Goal: Book appointment/travel/reservation

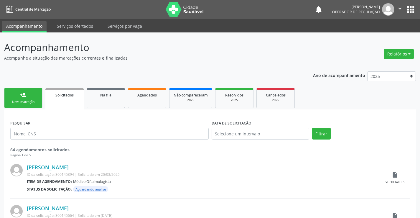
click at [37, 102] on div "Nova marcação" at bounding box center [23, 102] width 29 height 4
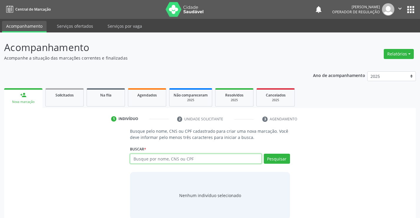
click at [164, 158] on input "text" at bounding box center [195, 158] width 131 height 10
type input "701406635638333"
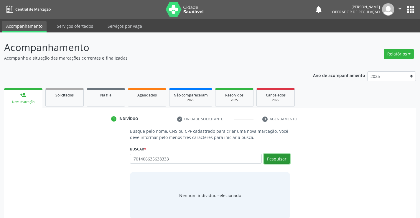
click at [275, 158] on button "Pesquisar" at bounding box center [277, 158] width 26 height 10
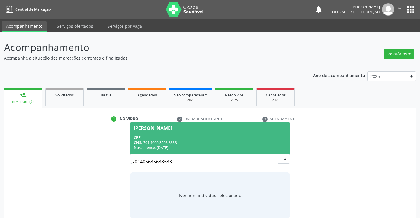
click at [215, 135] on div "CPF: --" at bounding box center [210, 137] width 152 height 5
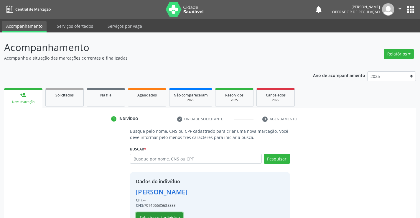
click at [162, 214] on button "Selecionar indivíduo" at bounding box center [159, 217] width 47 height 10
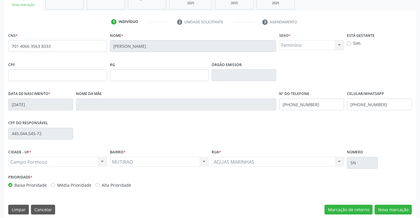
scroll to position [102, 0]
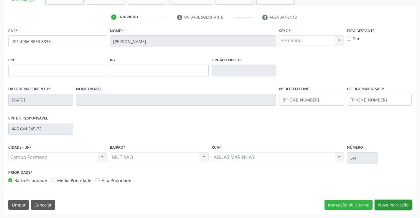
click at [393, 203] on button "Nova marcação" at bounding box center [392, 205] width 37 height 10
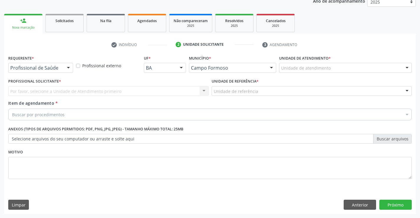
scroll to position [74, 0]
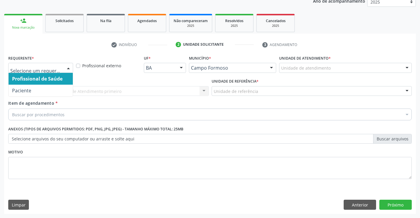
click at [69, 68] on div at bounding box center [68, 68] width 9 height 10
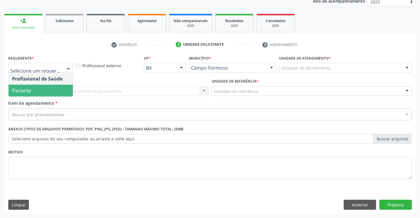
click at [55, 90] on span "Paciente" at bounding box center [41, 91] width 64 height 12
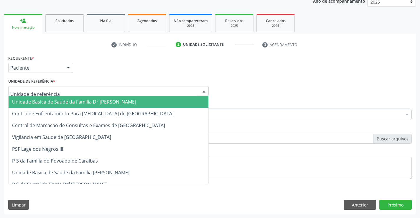
click at [59, 92] on div at bounding box center [108, 91] width 200 height 10
click at [64, 103] on span "Unidade Basica de Saude da Familia Dr [PERSON_NAME]" at bounding box center [74, 101] width 124 height 6
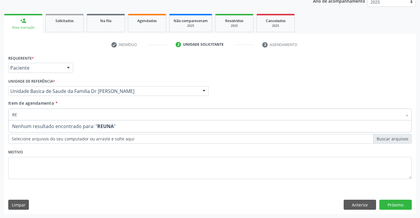
type input "R"
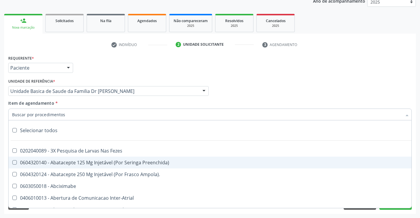
click at [95, 115] on input "Item de agendamento *" at bounding box center [207, 114] width 390 height 12
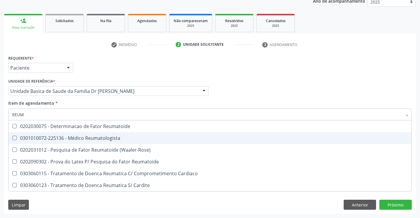
type input "REUMA"
click at [98, 138] on div "0301010072-225136 - Médico Reumatologista" at bounding box center [210, 137] width 396 height 5
checkbox Reumatologista "true"
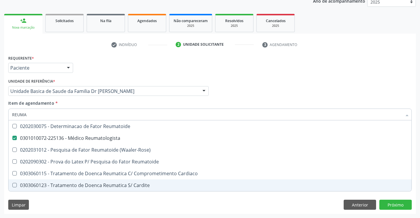
click at [91, 201] on div "Requerente * Paciente Profissional de Saúde Paciente Nenhum resultado encontrad…" at bounding box center [210, 134] width 412 height 160
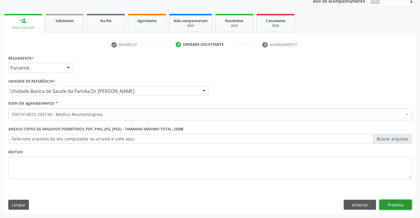
click at [388, 204] on button "Próximo" at bounding box center [395, 204] width 32 height 10
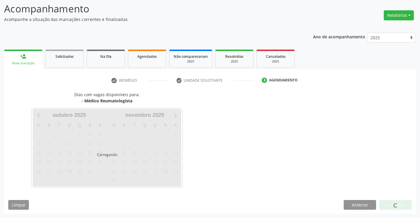
scroll to position [39, 0]
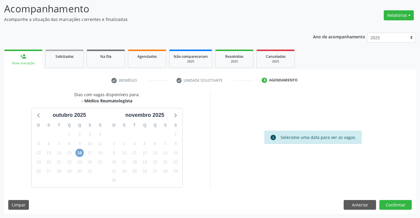
click at [79, 151] on span "16" at bounding box center [79, 152] width 8 height 8
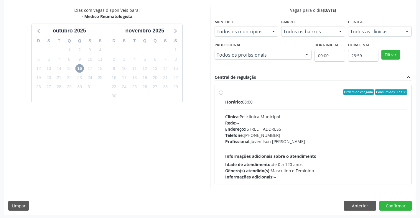
scroll to position [124, 0]
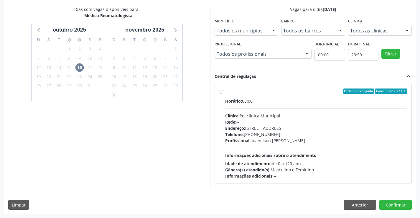
click at [225, 91] on label "Ordem de chegada Consumidos: 27 / 30 Horário: 08:00 Clínica: Policlínica Munici…" at bounding box center [316, 133] width 182 height 90
click at [222, 91] on input "Ordem de chegada Consumidos: 27 / 30 Horário: 08:00 Clínica: Policlínica Munici…" at bounding box center [221, 90] width 4 height 5
radio input "true"
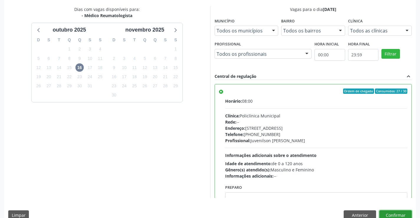
click at [399, 214] on button "Confirmar" at bounding box center [395, 215] width 32 height 10
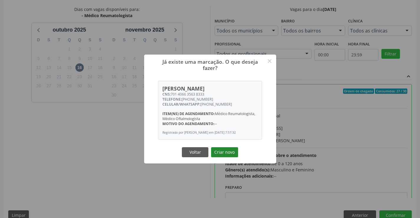
click at [227, 155] on button "Criar novo" at bounding box center [224, 152] width 27 height 10
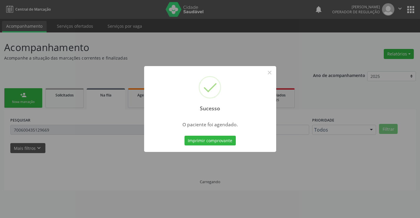
scroll to position [0, 0]
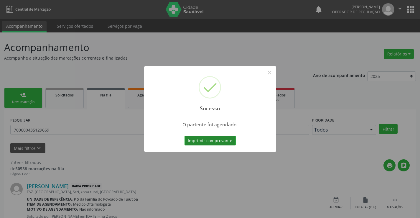
click at [215, 139] on button "Imprimir comprovante" at bounding box center [209, 140] width 51 height 10
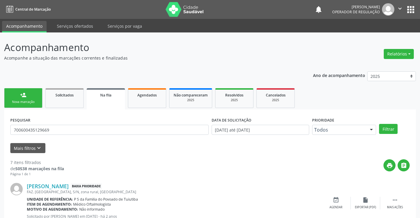
click at [400, 8] on icon "" at bounding box center [399, 8] width 6 height 6
click at [374, 36] on link "Sair" at bounding box center [384, 36] width 41 height 8
